Goal: Use online tool/utility: Use online tool/utility

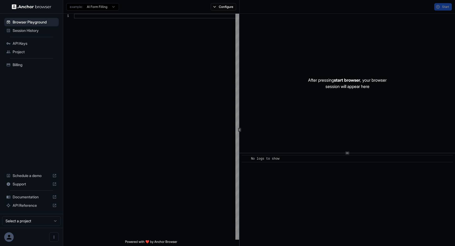
scroll to position [47, 0]
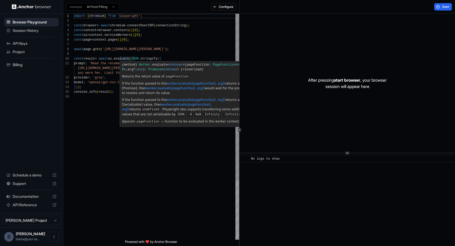
click at [134, 58] on div "import { chromium } from 'playwright' ; const browser = await chromium . connec…" at bounding box center [156, 167] width 165 height 306
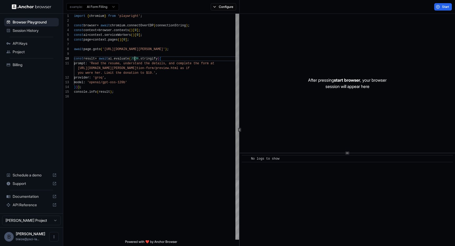
scroll to position [43, 0]
click at [31, 29] on span "Session History" at bounding box center [35, 30] width 44 height 5
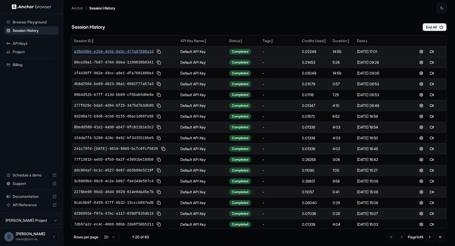
click at [128, 54] on span "a38e50be-e1b4-4e5e-8a5c-477a07686a1d" at bounding box center [113, 51] width 79 height 5
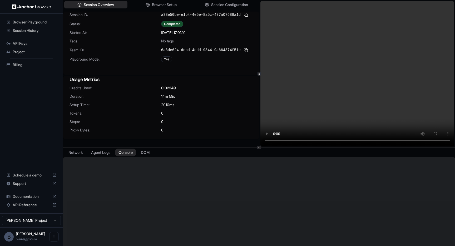
click at [126, 152] on button "Console" at bounding box center [125, 152] width 21 height 8
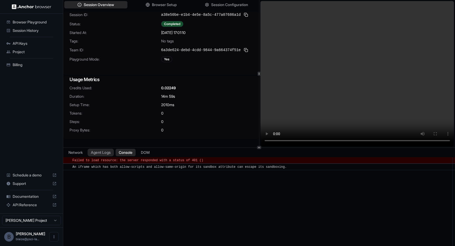
click at [101, 152] on button "Agent Logs" at bounding box center [101, 152] width 26 height 8
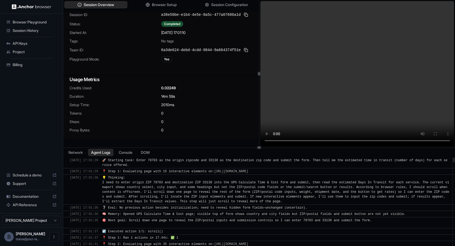
drag, startPoint x: 145, startPoint y: 164, endPoint x: 142, endPoint y: 159, distance: 5.0
click at [142, 159] on div "🚀 Starting task: Enter 78703 as the origin zipcode and 33130 as the destination…" at bounding box center [275, 162] width 347 height 9
copy span "Enter 78703 as the origin zipcode and 33130 as the destination zip code and sub…"
click at [31, 23] on span "Browser Playground" at bounding box center [35, 21] width 44 height 5
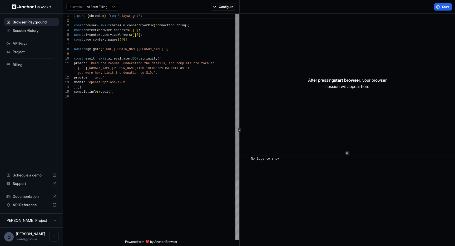
drag, startPoint x: 117, startPoint y: 76, endPoint x: 113, endPoint y: 77, distance: 3.3
click at [117, 76] on div "provider : 'groq' ," at bounding box center [156, 77] width 165 height 5
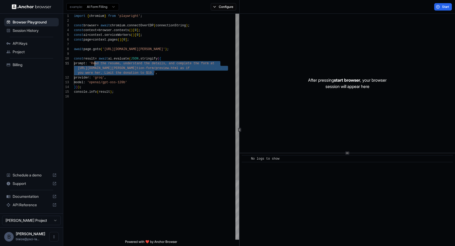
drag, startPoint x: 154, startPoint y: 74, endPoint x: 94, endPoint y: 64, distance: 61.1
click at [94, 64] on div "import { chromium } from 'playwright' ; const browser = await chromium . connec…" at bounding box center [156, 167] width 165 height 306
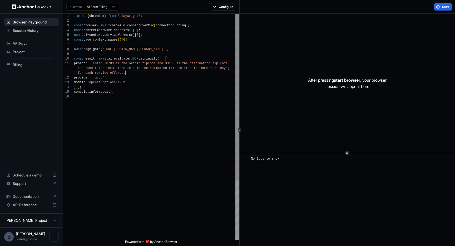
click at [96, 63] on div "import { chromium } from 'playwright' ; const browser = await chromium . connec…" at bounding box center [156, 167] width 165 height 306
drag, startPoint x: 149, startPoint y: 83, endPoint x: 132, endPoint y: 82, distance: 17.4
click at [149, 83] on div "model : 'openai/gpt-oss-120b'" at bounding box center [156, 82] width 165 height 5
click at [91, 77] on div "import { chromium } from 'playwright' ; const browser = await chromium . connec…" at bounding box center [156, 167] width 165 height 306
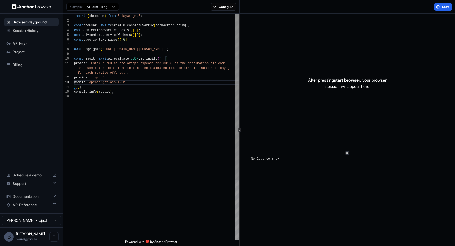
scroll to position [14, 0]
click at [103, 78] on div "import { chromium } from 'playwright' ; const browser = await chromium . connec…" at bounding box center [156, 167] width 165 height 306
click at [103, 78] on span "'groq'" at bounding box center [98, 78] width 11 height 4
drag, startPoint x: 129, startPoint y: 83, endPoint x: 115, endPoint y: 84, distance: 13.8
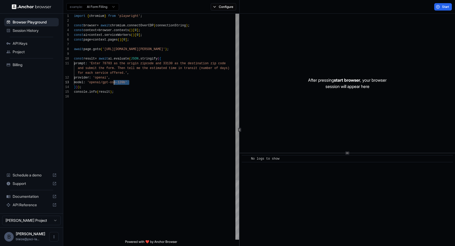
click at [162, 116] on div "import { chromium } from 'playwright' ; const browser = await chromium . connec…" at bounding box center [156, 167] width 165 height 306
click at [440, 10] on button "Start" at bounding box center [443, 6] width 18 height 7
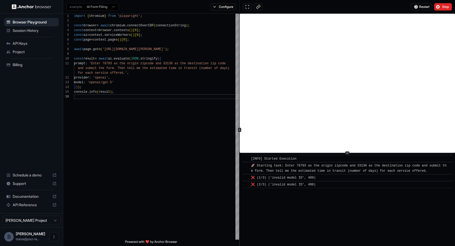
click at [443, 5] on span "Stop" at bounding box center [445, 7] width 7 height 4
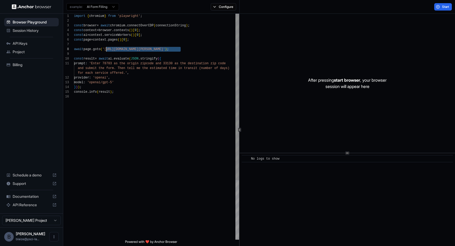
drag, startPoint x: 181, startPoint y: 49, endPoint x: 105, endPoint y: 49, distance: 76.1
click at [105, 49] on span "'[URL][DOMAIN_NAME][PERSON_NAME]'" at bounding box center [133, 49] width 63 height 4
drag, startPoint x: 106, startPoint y: 83, endPoint x: 93, endPoint y: 82, distance: 13.2
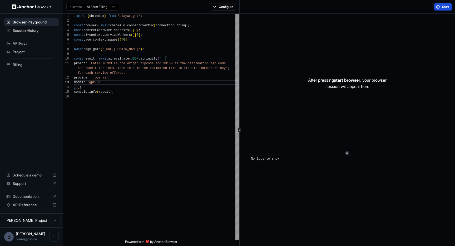
click at [448, 6] on span "Start" at bounding box center [445, 7] width 7 height 4
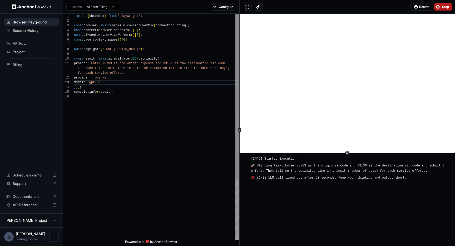
click at [102, 77] on div "import { chromium } from 'playwright' ; const browser = await chromium . connec…" at bounding box center [156, 167] width 165 height 306
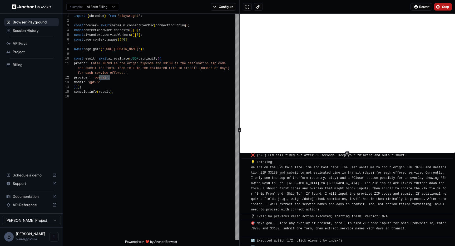
scroll to position [29, 0]
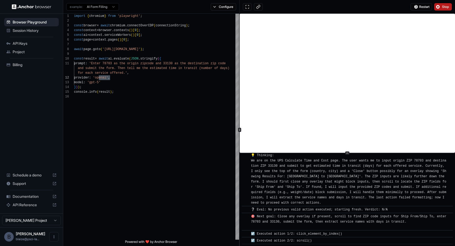
click at [444, 8] on span "Stop" at bounding box center [445, 7] width 7 height 4
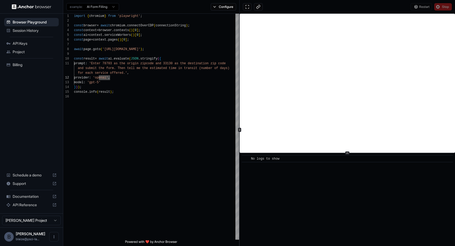
scroll to position [0, 0]
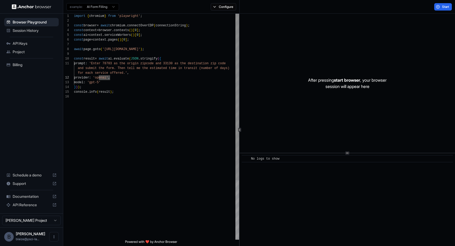
click at [103, 77] on div "import { chromium } from 'playwright' ; const browser = await chromium . connec…" at bounding box center [156, 167] width 165 height 306
drag, startPoint x: 103, startPoint y: 82, endPoint x: 93, endPoint y: 83, distance: 10.0
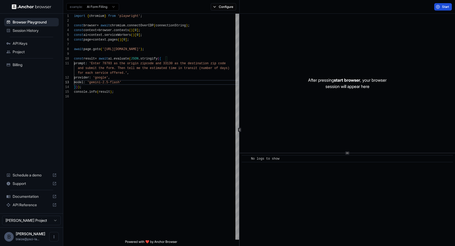
click at [440, 8] on button "Start" at bounding box center [443, 6] width 18 height 7
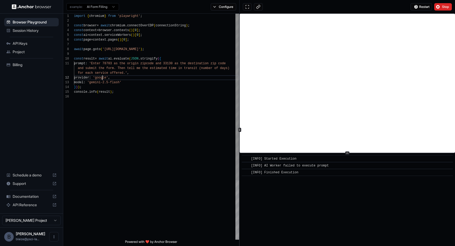
click at [102, 77] on div "import { chromium } from 'playwright' ; const browser = await chromium . connec…" at bounding box center [156, 167] width 165 height 306
click at [444, 6] on span "Stop" at bounding box center [445, 7] width 7 height 4
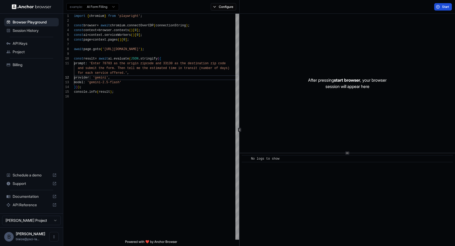
click at [447, 7] on span "Start" at bounding box center [445, 7] width 7 height 4
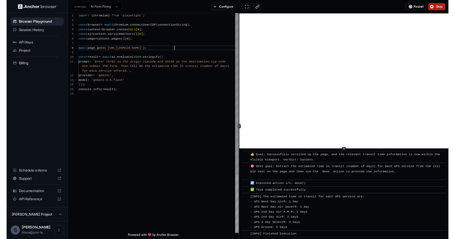
scroll to position [33, 0]
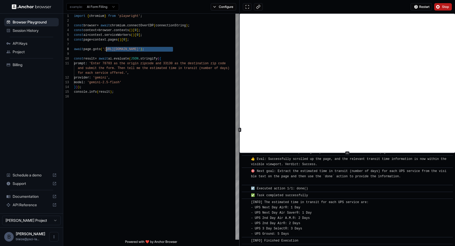
drag, startPoint x: 173, startPoint y: 49, endPoint x: 106, endPoint y: 49, distance: 66.6
click at [106, 49] on span "'[URL][DOMAIN_NAME]'" at bounding box center [121, 49] width 38 height 4
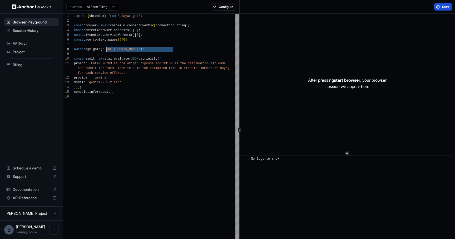
scroll to position [0, 0]
click at [33, 32] on span "Session History" at bounding box center [35, 30] width 44 height 5
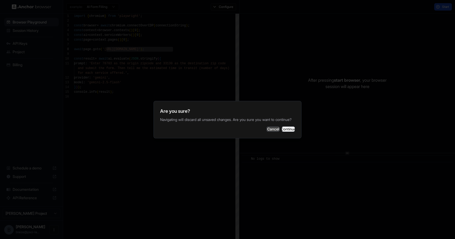
click at [268, 132] on button "Cancel" at bounding box center [272, 128] width 13 height 5
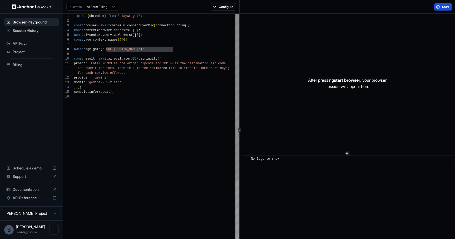
click at [175, 114] on div "import { chromium } from 'playwright' ; const browser = await chromium . connec…" at bounding box center [156, 167] width 165 height 306
type textarea "**********"
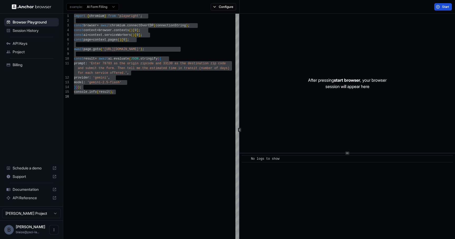
click at [29, 32] on span "Session History" at bounding box center [35, 30] width 44 height 5
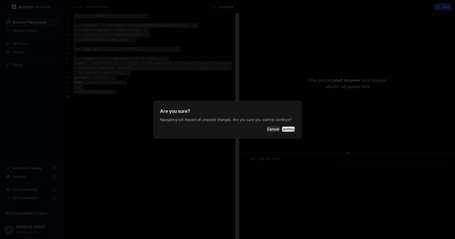
click at [286, 131] on button "Continue" at bounding box center [288, 128] width 13 height 5
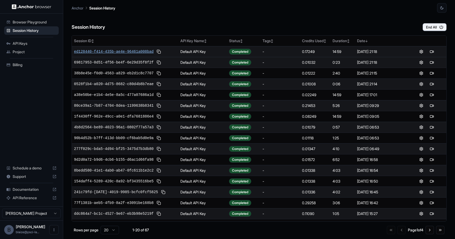
click at [129, 50] on span "ed128440-f414-435b-ae4e-96461a008bad" at bounding box center [113, 51] width 79 height 5
